Goal: Task Accomplishment & Management: Use online tool/utility

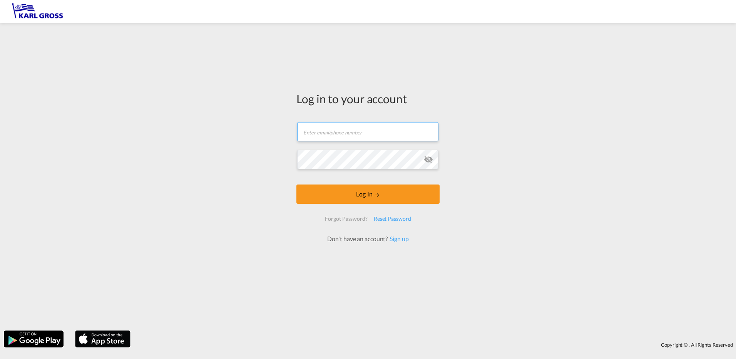
type input "[PERSON_NAME][EMAIL_ADDRESS][DOMAIN_NAME]"
